Goal: Task Accomplishment & Management: Manage account settings

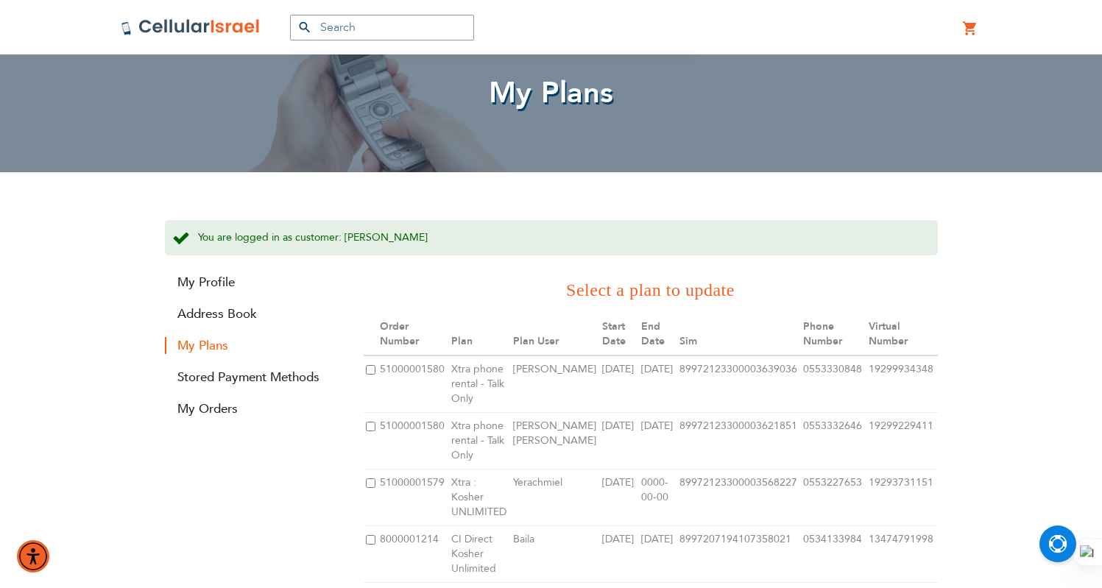
scroll to position [1, 0]
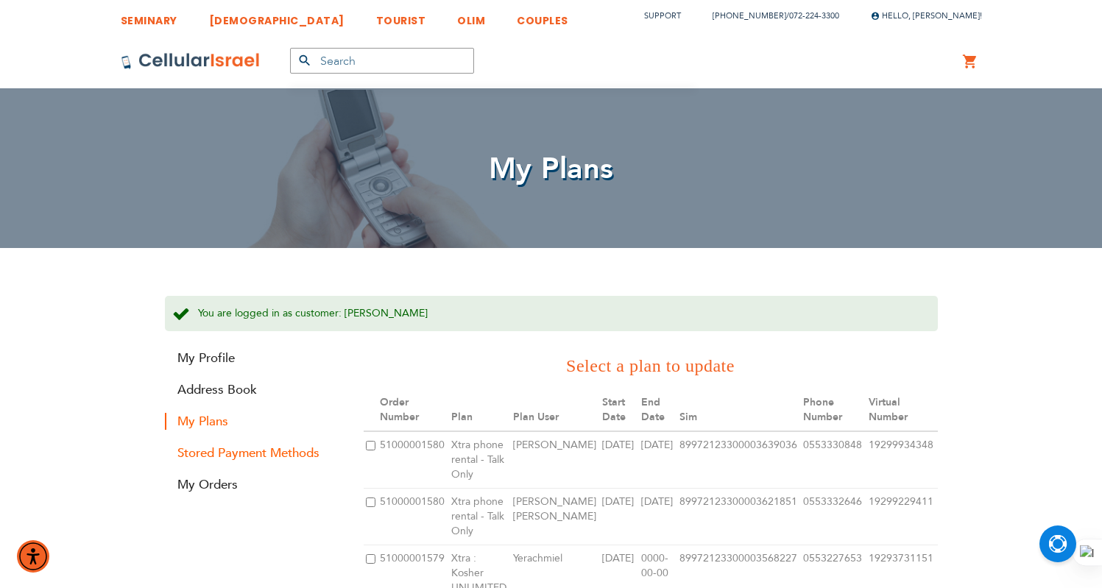
click at [262, 452] on link "Stored Payment Methods" at bounding box center [253, 453] width 177 height 17
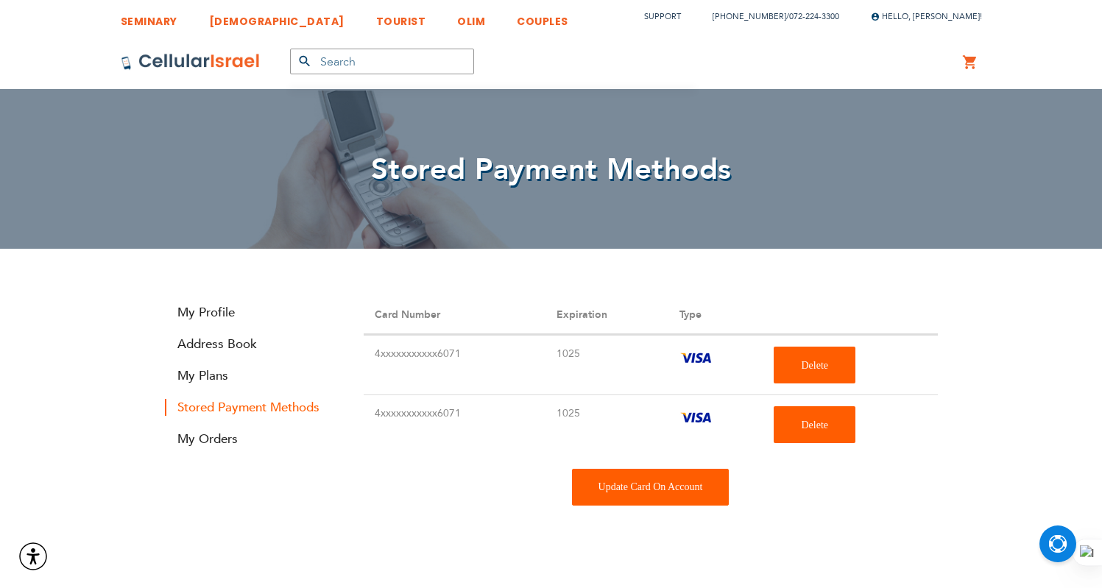
click at [627, 493] on div "Update Card On Account" at bounding box center [651, 487] width 158 height 37
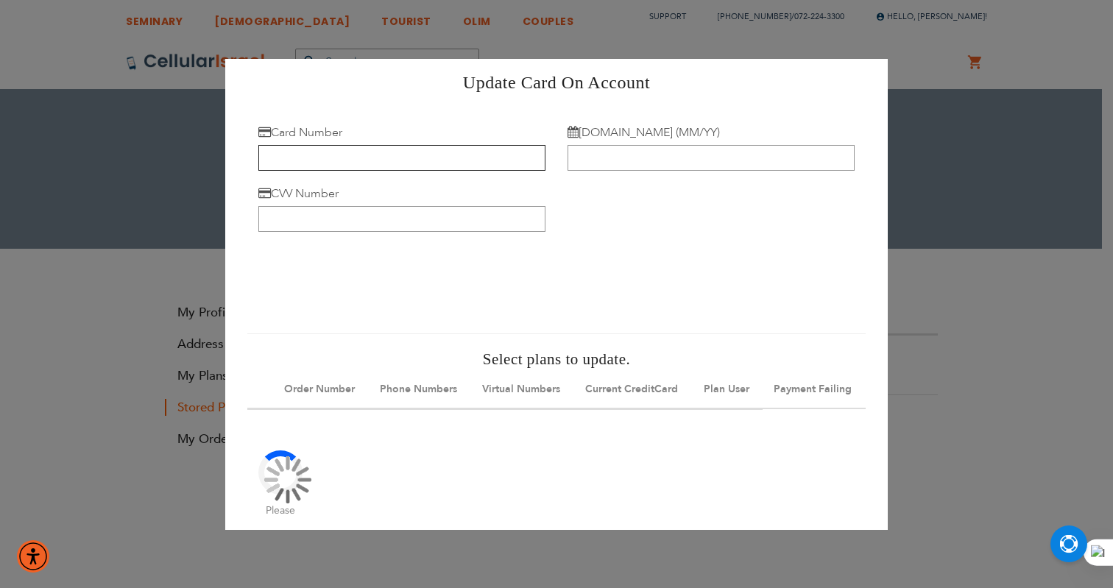
click at [382, 155] on input "Card Number" at bounding box center [401, 158] width 287 height 26
type input "[CREDIT_CARD_NUMBER]"
click at [612, 148] on input "[DOMAIN_NAME] (MM/YY)" at bounding box center [711, 158] width 287 height 26
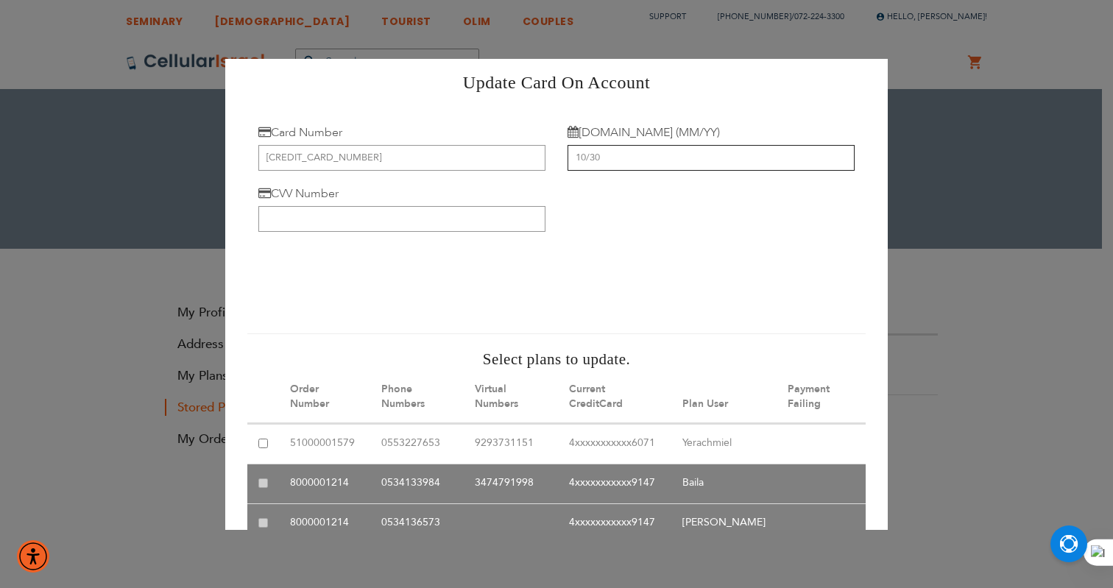
type input "10/30"
click at [460, 209] on input "CVV Number" at bounding box center [401, 219] width 287 height 26
type input "467"
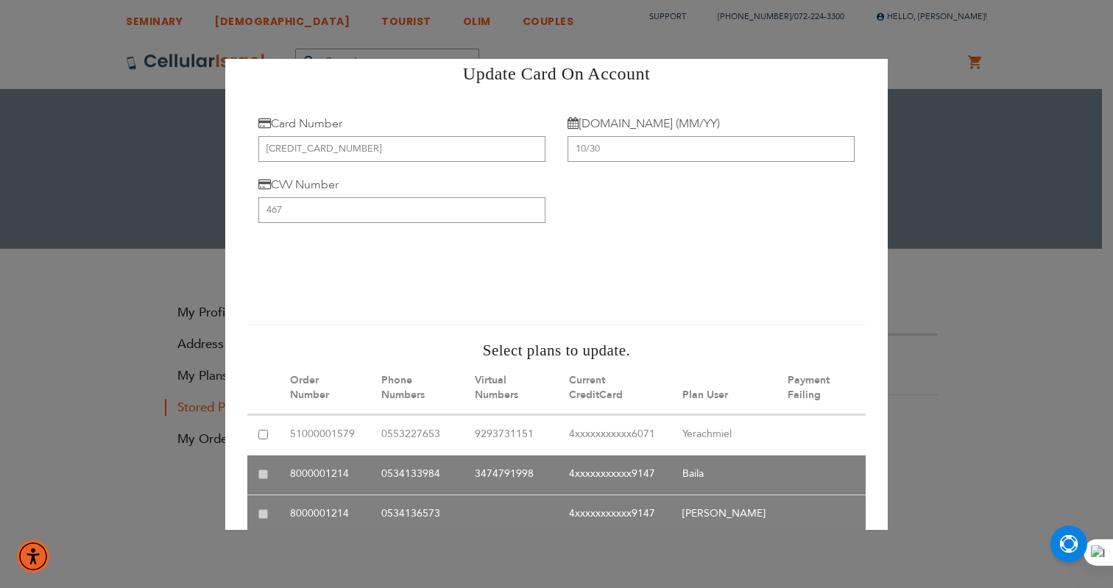
scroll to position [79, 0]
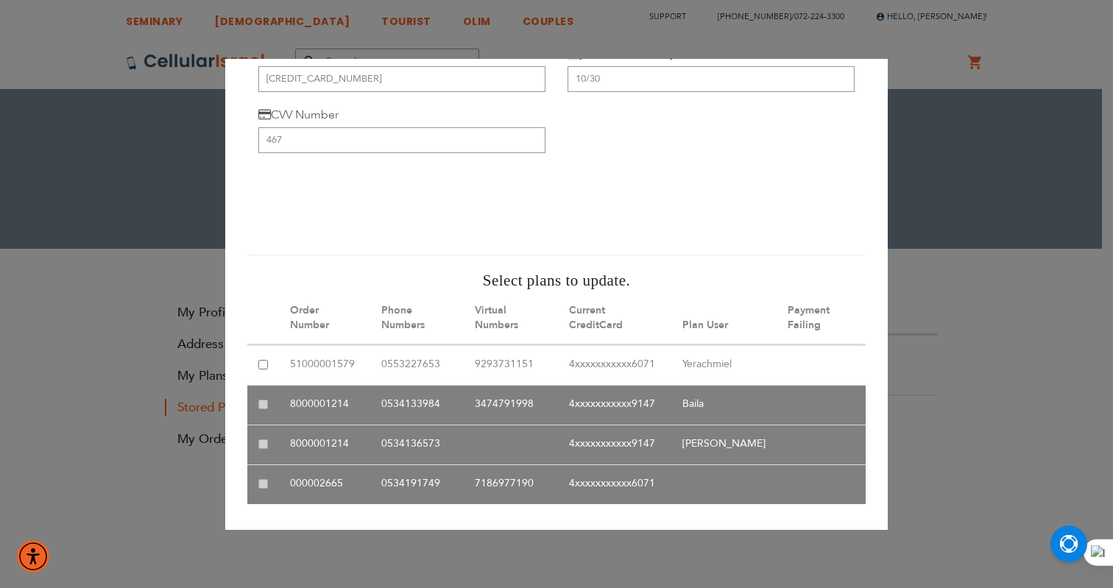
click at [262, 364] on input "checkbox" at bounding box center [263, 365] width 10 height 10
checkbox input "true"
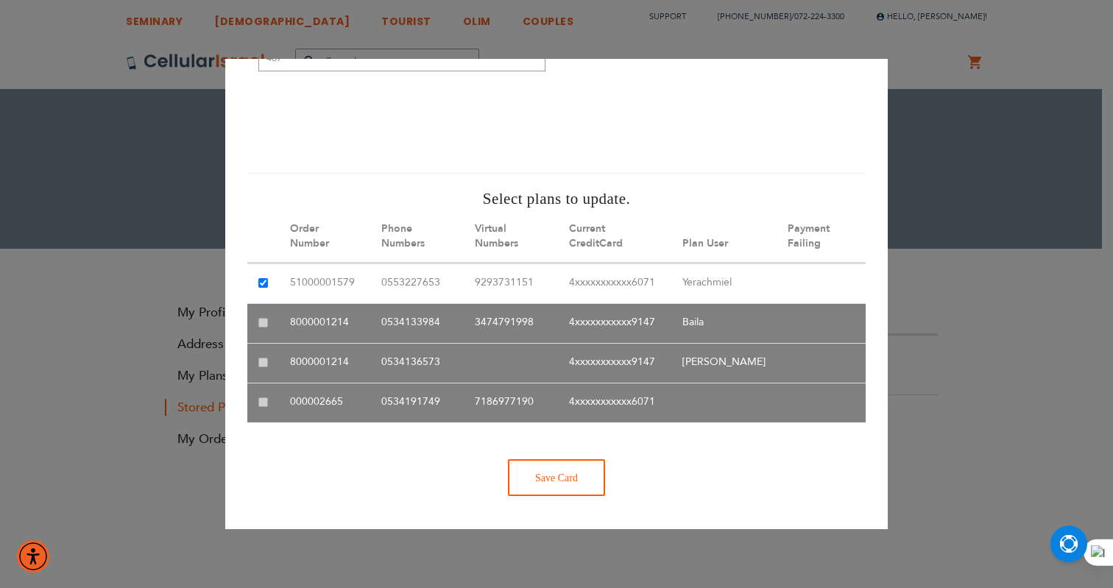
click at [538, 468] on div "Save Card" at bounding box center [556, 477] width 97 height 37
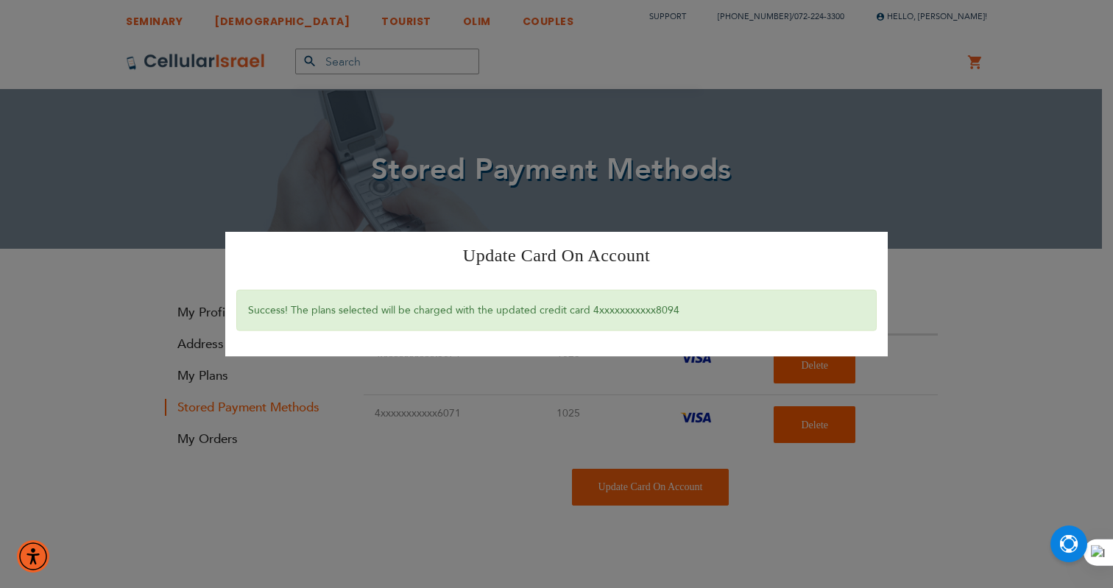
scroll to position [0, 0]
